Goal: Information Seeking & Learning: Find specific page/section

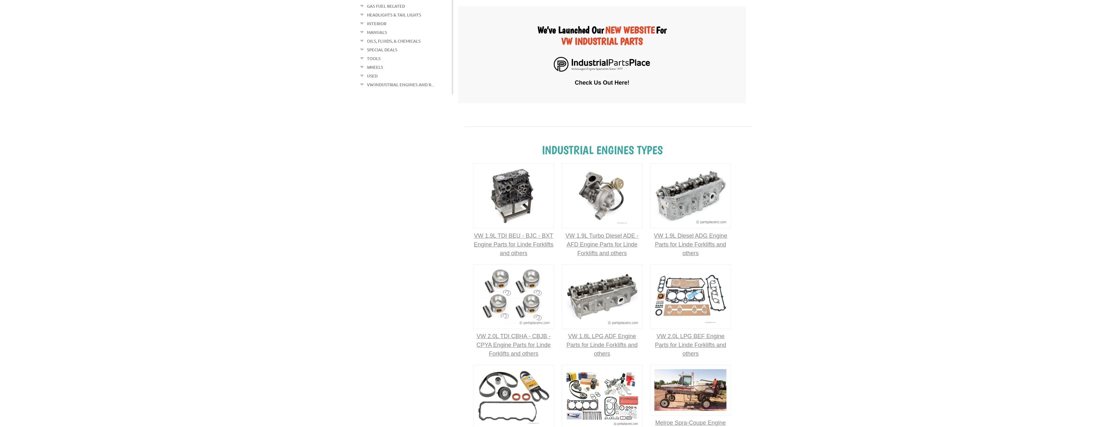
scroll to position [226, 0]
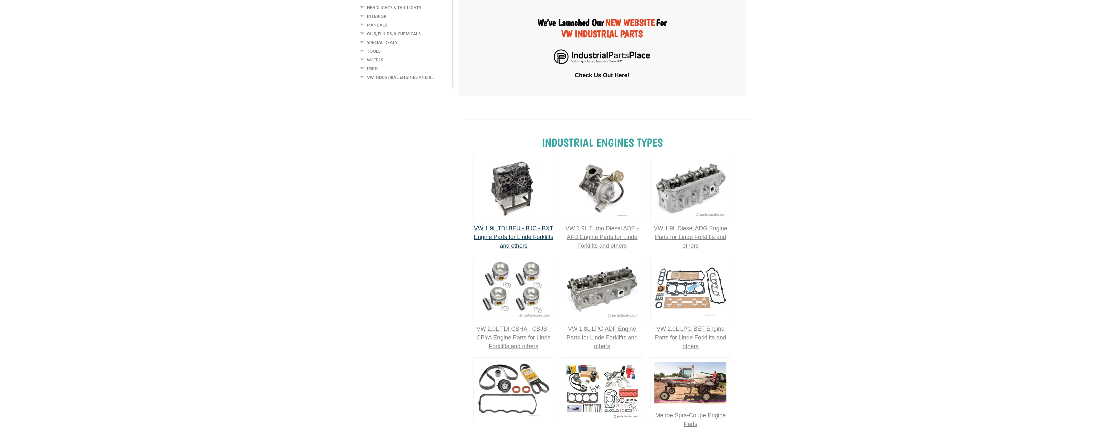
click at [520, 207] on img at bounding box center [513, 188] width 81 height 65
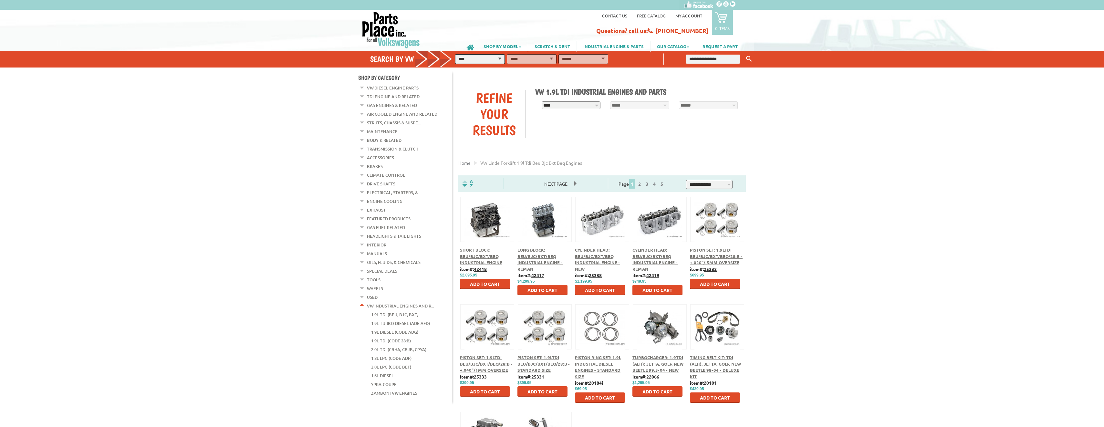
click at [702, 58] on input "text" at bounding box center [713, 59] width 54 height 9
type input "***"
click at [744, 54] on button "Keyword Search" at bounding box center [749, 59] width 10 height 11
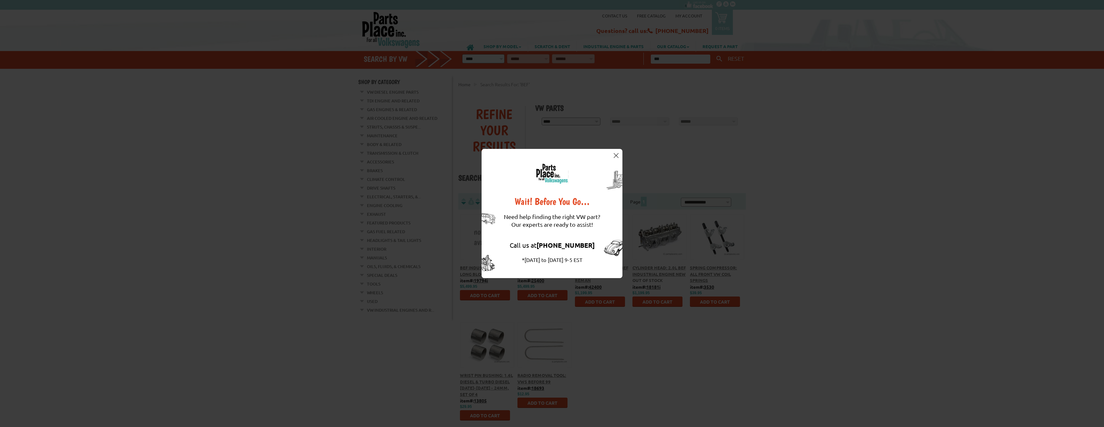
click at [616, 153] on img at bounding box center [616, 155] width 5 height 5
